Goal: Check status: Check status

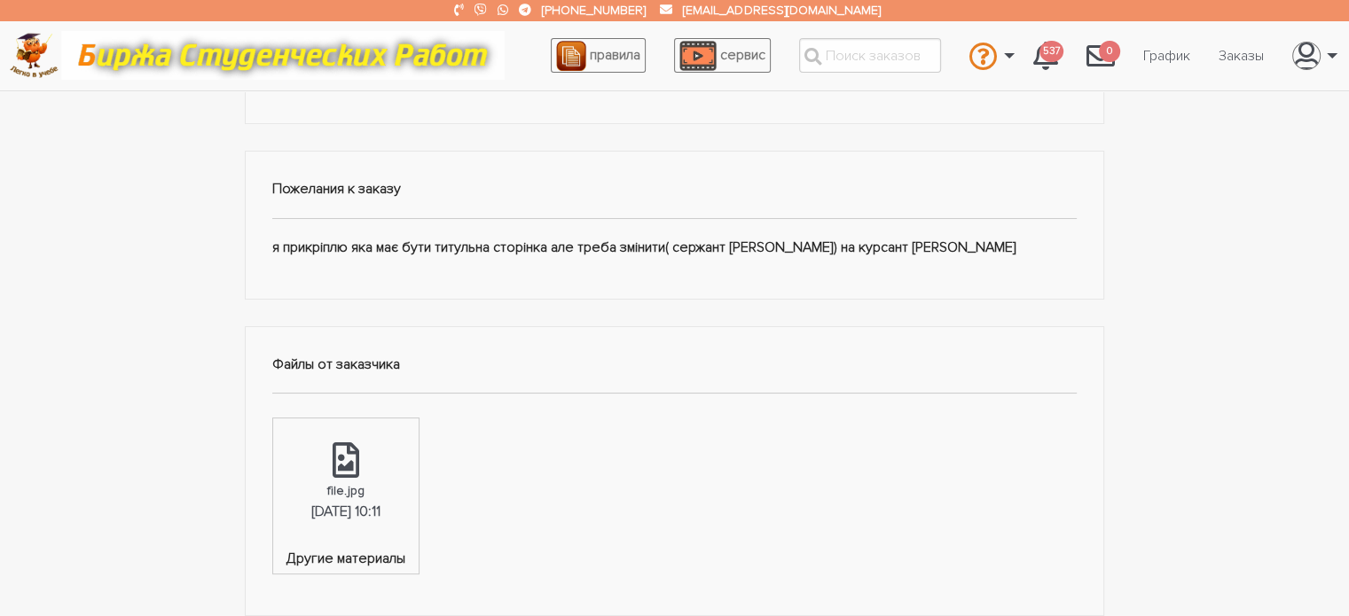
scroll to position [355, 0]
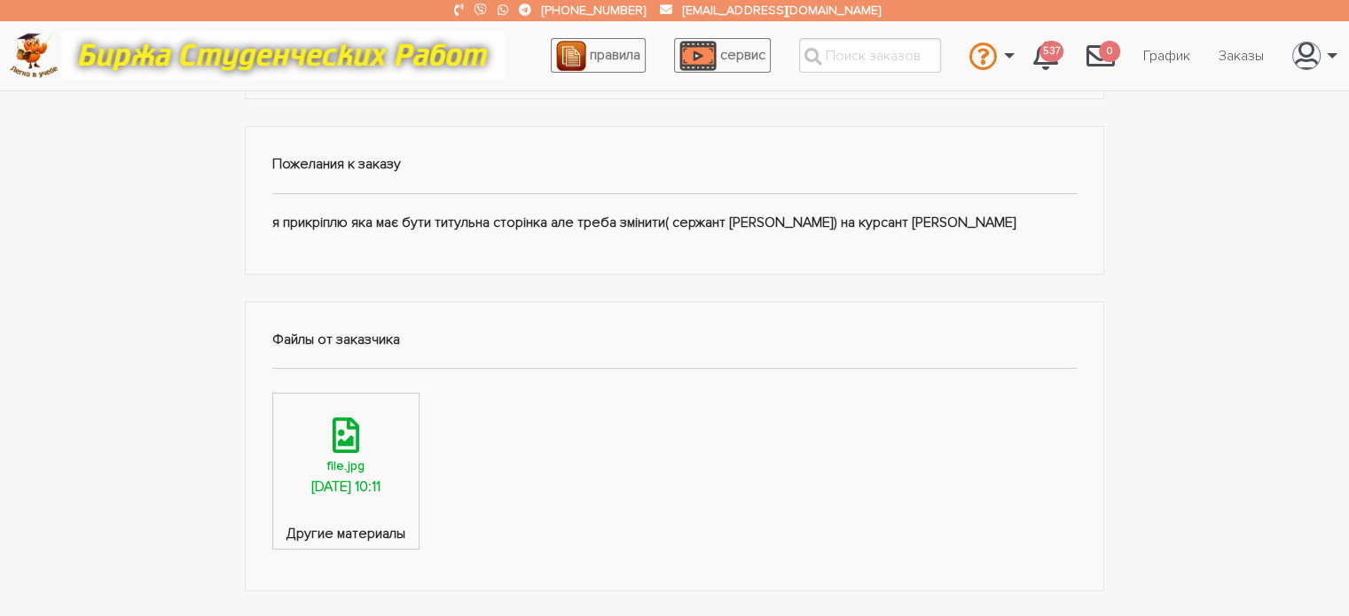
click at [372, 495] on div "14.10.2025, 10:11" at bounding box center [345, 487] width 69 height 23
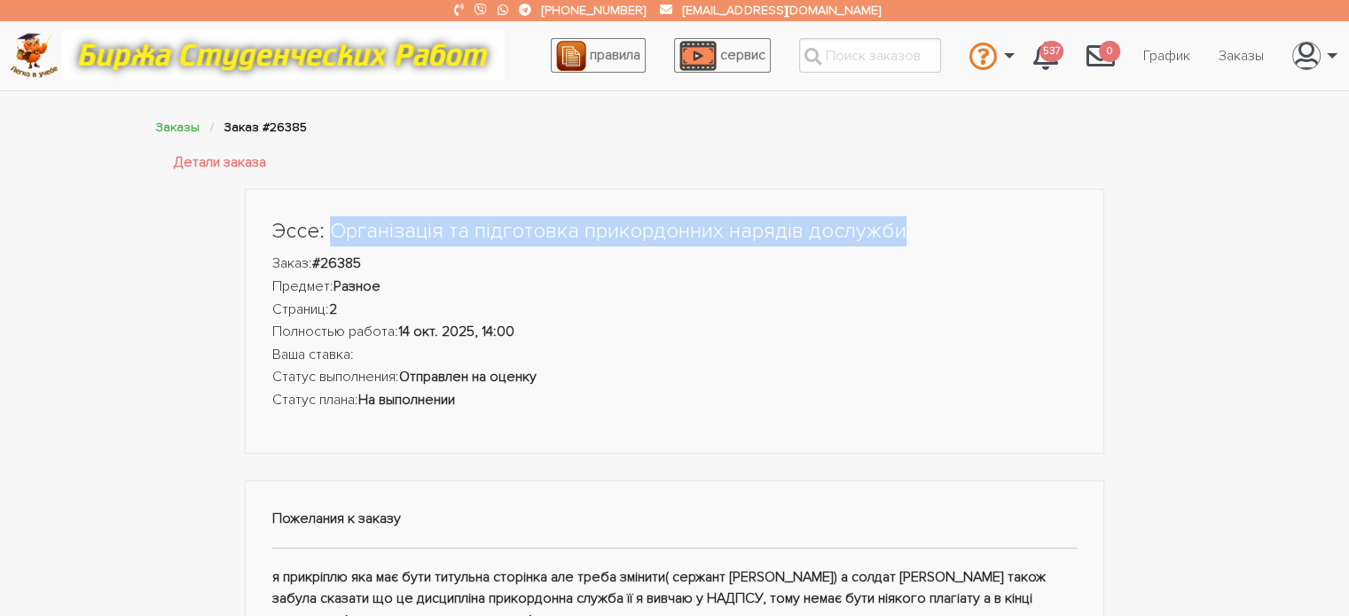
drag, startPoint x: 332, startPoint y: 230, endPoint x: 915, endPoint y: 237, distance: 583.4
click at [915, 237] on h1 "Эссе: Організація та підготовка прикордонних нарядів дослужби" at bounding box center [674, 231] width 805 height 30
copy h1 "Організація та підготовка прикордонних нарядів дослужби"
click at [183, 127] on link "Заказы" at bounding box center [177, 127] width 43 height 15
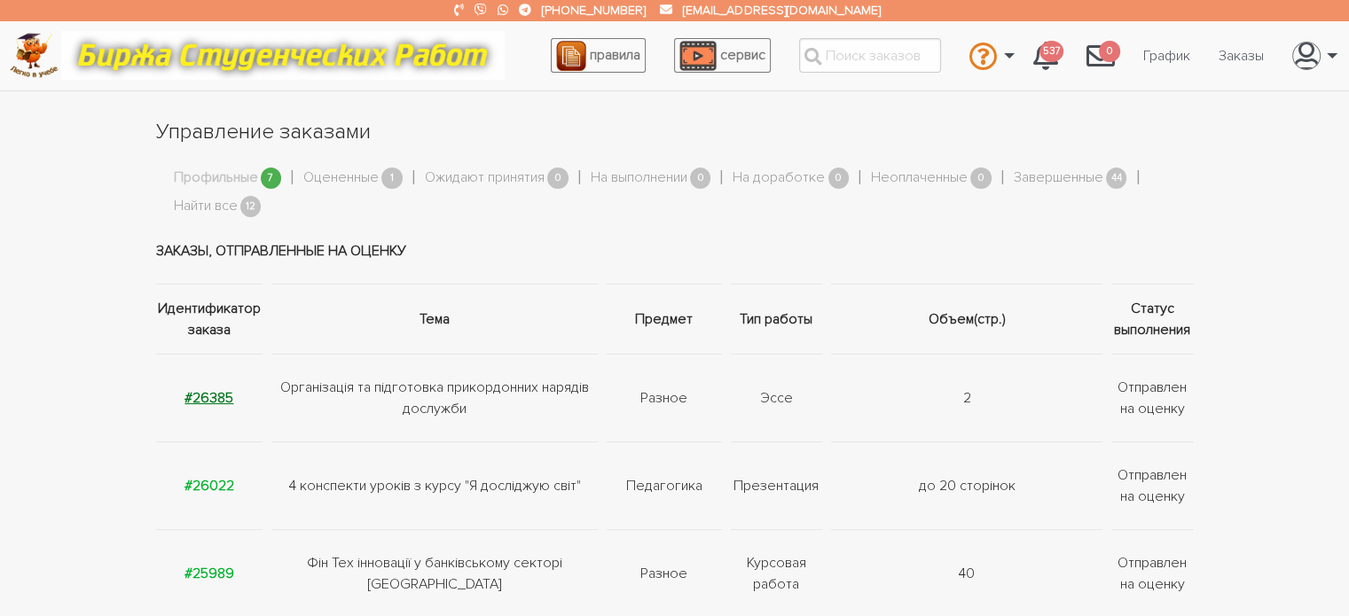
click at [205, 391] on strong "#26385" at bounding box center [208, 398] width 49 height 18
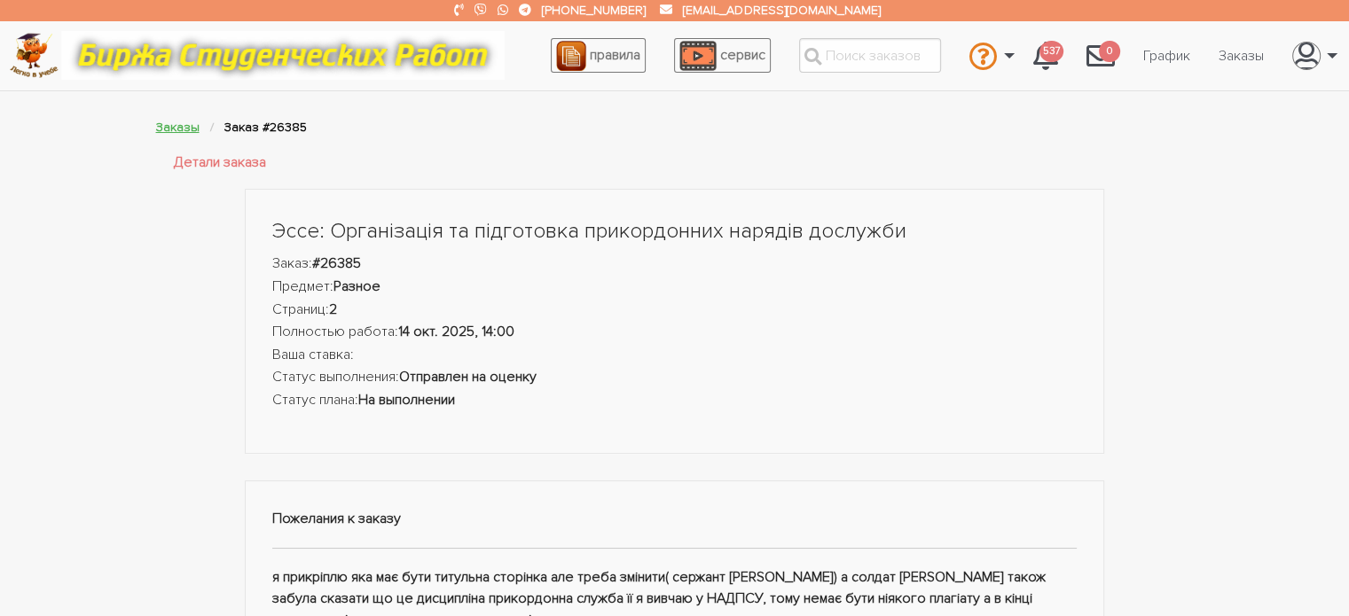
click at [184, 127] on link "Заказы" at bounding box center [177, 127] width 43 height 15
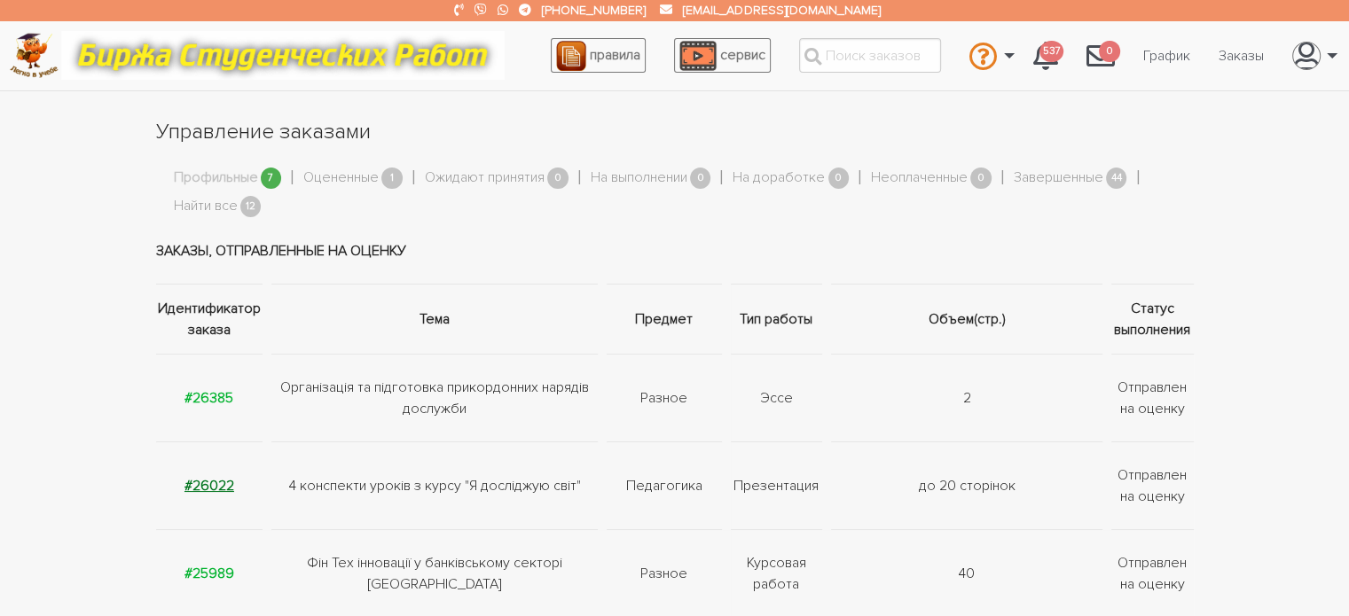
click at [220, 484] on strong "#26022" at bounding box center [209, 486] width 50 height 18
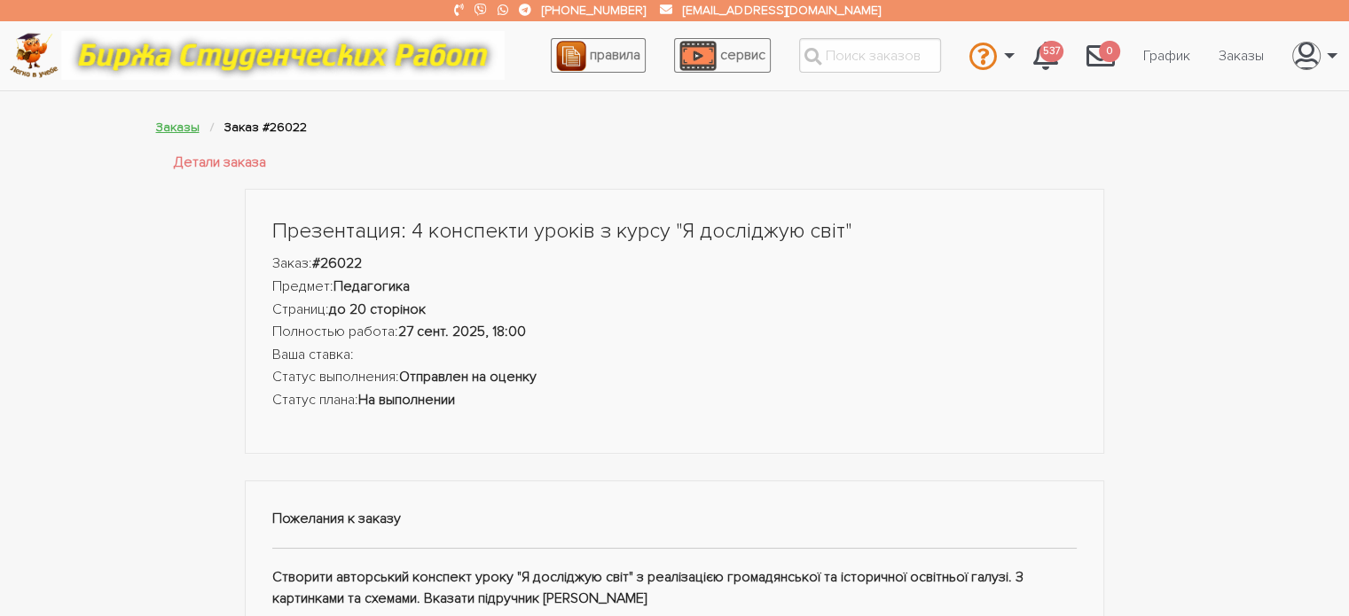
click at [184, 129] on link "Заказы" at bounding box center [177, 127] width 43 height 15
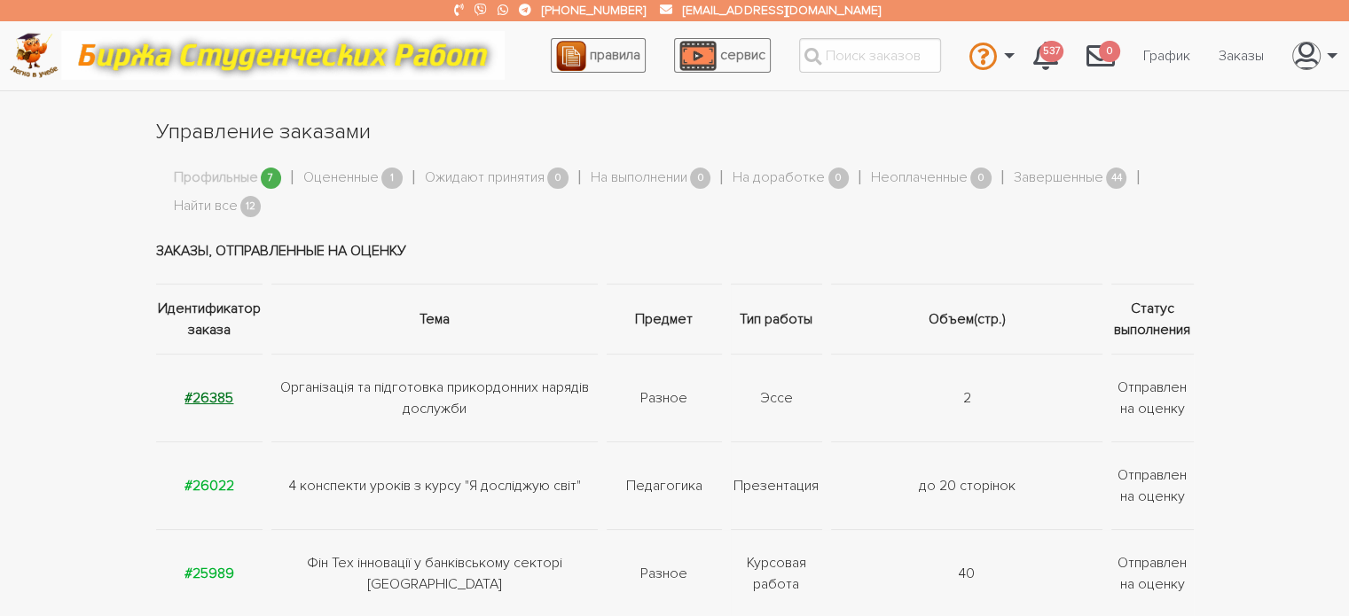
click at [216, 395] on strong "#26385" at bounding box center [208, 398] width 49 height 18
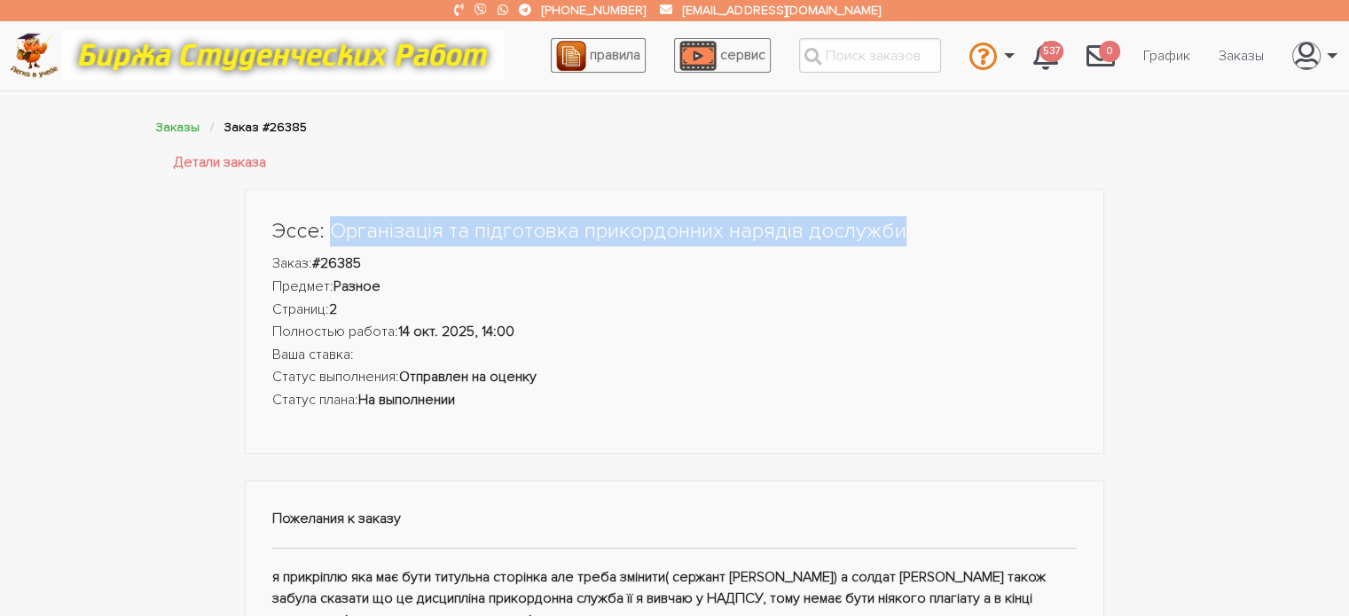
drag, startPoint x: 332, startPoint y: 228, endPoint x: 914, endPoint y: 222, distance: 582.5
click at [914, 222] on h1 "Эссе: Організація та підготовка прикордонних нарядів дослужби" at bounding box center [674, 231] width 805 height 30
copy h1 "Організація та підготовка прикордонних нарядів дослужби"
